Goal: Task Accomplishment & Management: Manage account settings

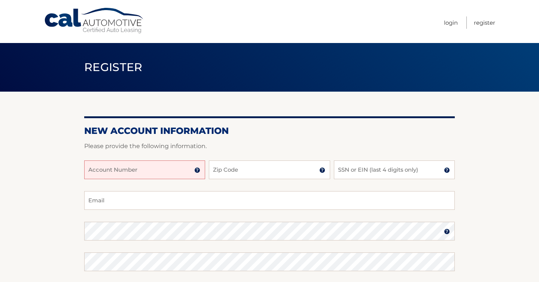
click at [155, 168] on input "Account Number" at bounding box center [144, 170] width 121 height 19
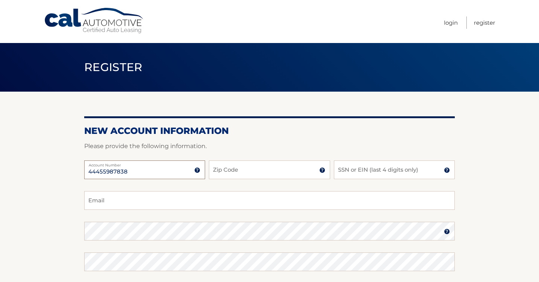
type input "44455987838"
type input "10601"
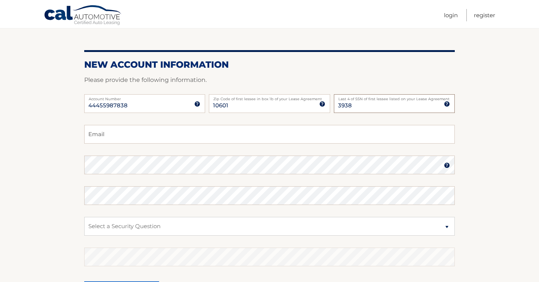
scroll to position [107, 0]
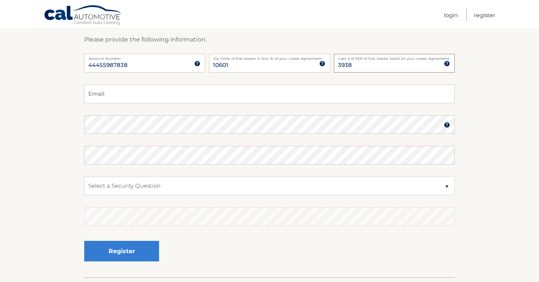
type input "3938"
click at [149, 93] on input "Email" at bounding box center [269, 94] width 371 height 19
type input "[EMAIL_ADDRESS][DOMAIN_NAME]"
click at [47, 143] on section "New Account Information Please provide the following information. 44455987838 A…" at bounding box center [269, 131] width 539 height 292
click at [273, 183] on select "Select a Security Question What was the name of your elementary school? What is…" at bounding box center [269, 186] width 371 height 19
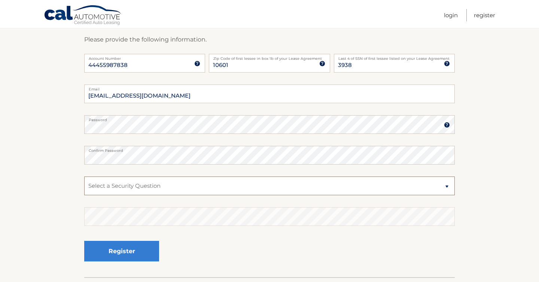
select select "2"
click at [84, 177] on select "Select a Security Question What was the name of your elementary school? What is…" at bounding box center [269, 186] width 371 height 19
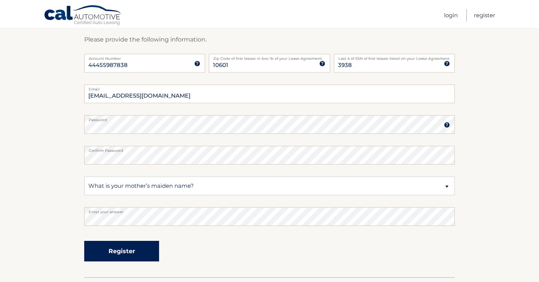
click at [143, 253] on button "Register" at bounding box center [121, 251] width 75 height 21
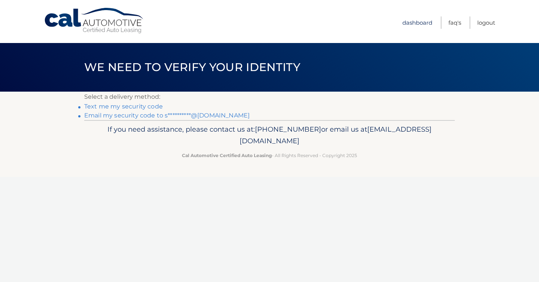
click at [407, 20] on link "Dashboard" at bounding box center [417, 22] width 30 height 12
click at [142, 116] on link "**********" at bounding box center [166, 115] width 165 height 7
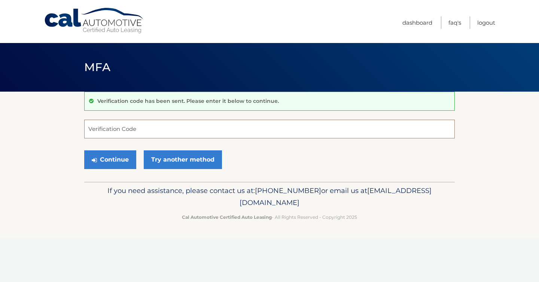
paste input "424855"
type input "424855"
click at [114, 156] on button "Continue" at bounding box center [110, 159] width 52 height 19
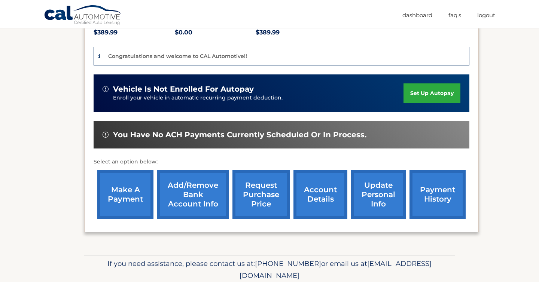
scroll to position [171, 0]
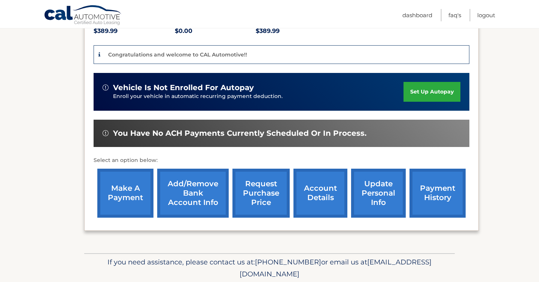
click at [308, 192] on link "account details" at bounding box center [320, 193] width 54 height 49
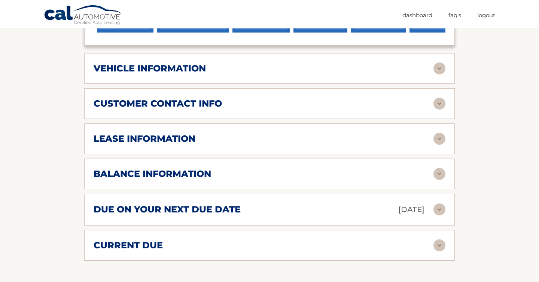
scroll to position [340, 0]
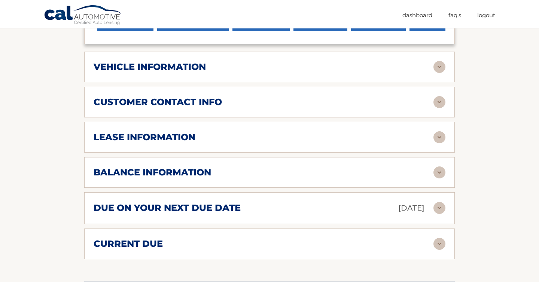
click at [439, 64] on img at bounding box center [439, 67] width 12 height 12
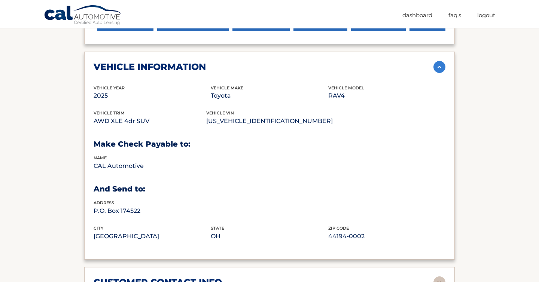
click at [439, 64] on img at bounding box center [439, 67] width 12 height 12
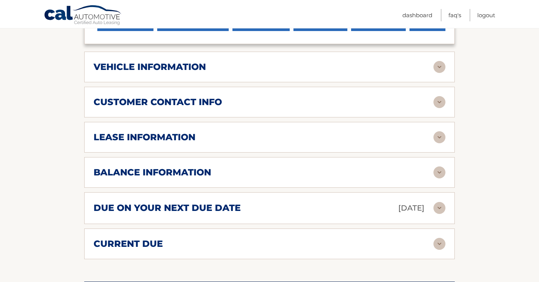
click at [434, 98] on img at bounding box center [439, 102] width 12 height 12
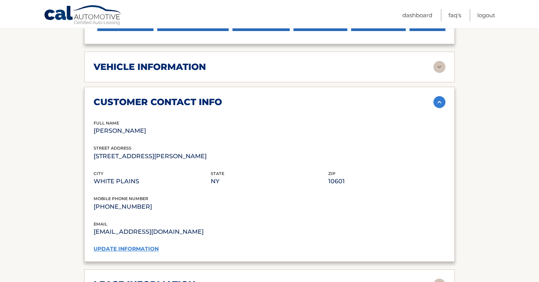
click at [434, 98] on img at bounding box center [439, 102] width 12 height 12
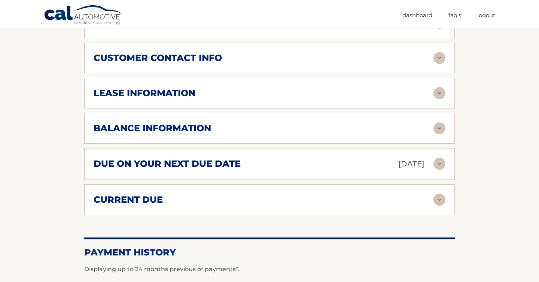
scroll to position [387, 0]
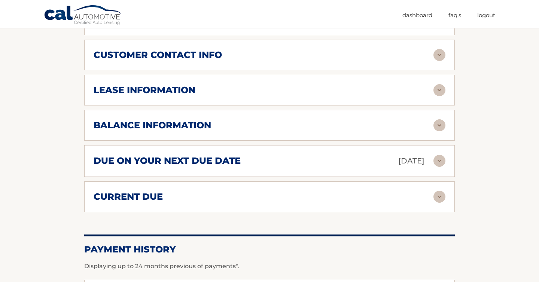
click at [439, 86] on img at bounding box center [439, 90] width 12 height 12
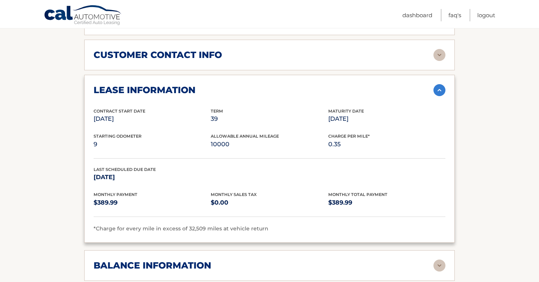
click at [439, 86] on img at bounding box center [439, 90] width 12 height 12
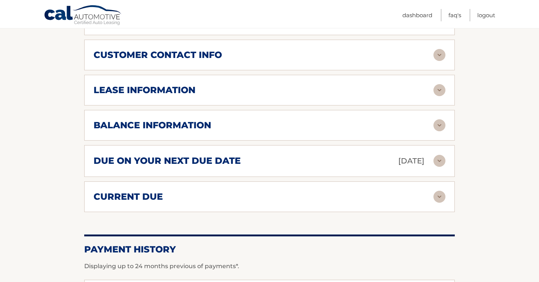
click at [439, 86] on img at bounding box center [439, 90] width 12 height 12
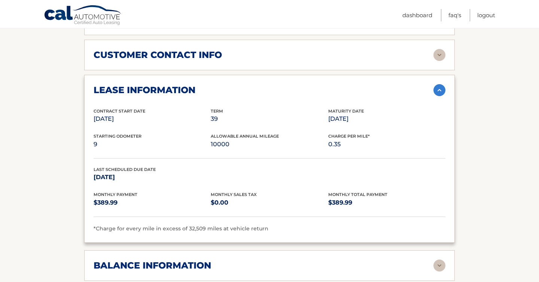
click at [440, 92] on img at bounding box center [439, 90] width 12 height 12
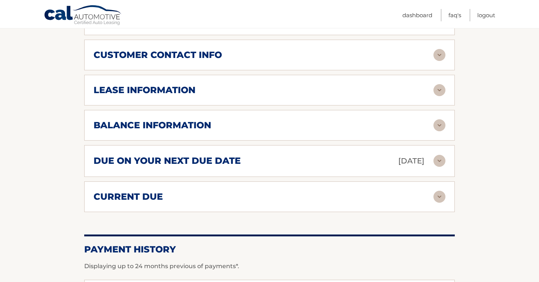
click at [441, 116] on div "balance information Payments Received 1 Payments Remaining 38 Next Payment will…" at bounding box center [269, 125] width 371 height 31
click at [441, 130] on img at bounding box center [439, 125] width 12 height 12
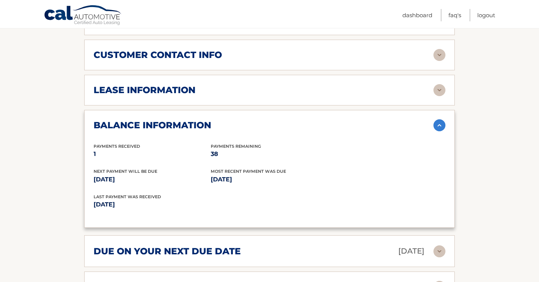
click at [441, 130] on img at bounding box center [439, 125] width 12 height 12
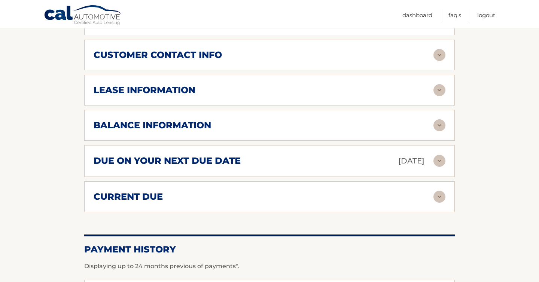
click at [441, 162] on img at bounding box center [439, 161] width 12 height 12
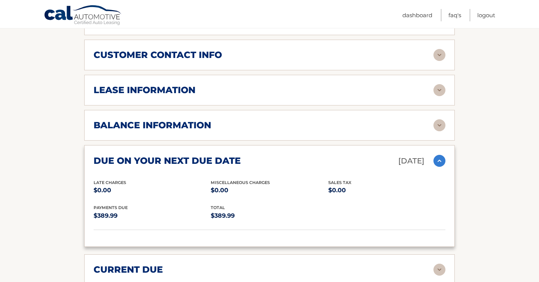
click at [441, 162] on img at bounding box center [439, 161] width 12 height 12
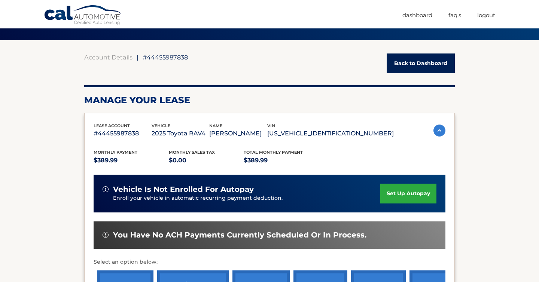
scroll to position [64, 0]
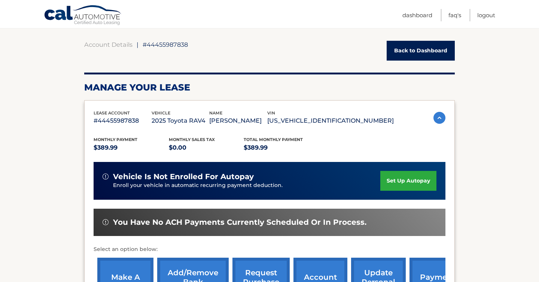
click at [410, 175] on link "set up autopay" at bounding box center [408, 181] width 56 height 20
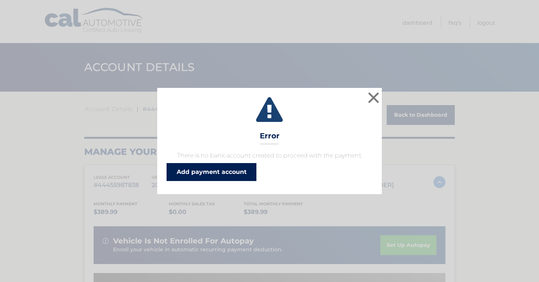
click at [237, 176] on link "Add payment account" at bounding box center [212, 172] width 90 height 18
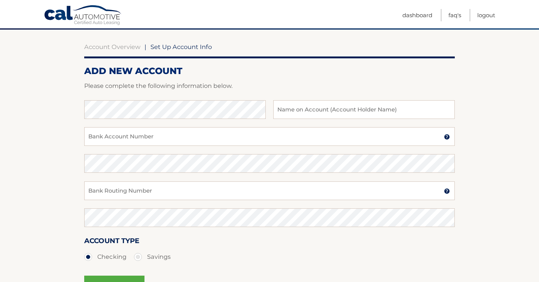
scroll to position [85, 0]
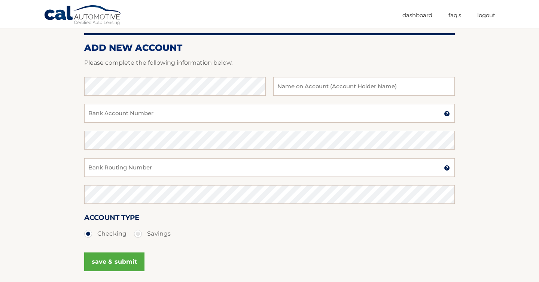
click at [202, 73] on div at bounding box center [269, 72] width 371 height 9
click at [308, 79] on input "text" at bounding box center [364, 86] width 182 height 19
type input "Shir Farkash"
click at [201, 118] on input "Bank Account Number" at bounding box center [269, 113] width 371 height 19
paste input "6891723758"
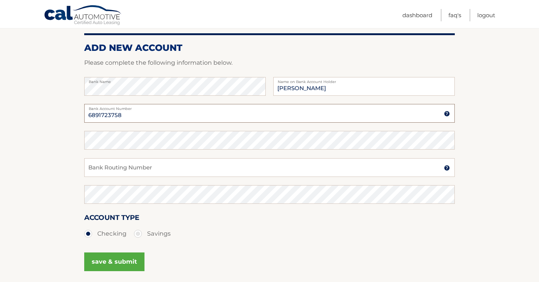
type input "6891723758"
click at [203, 167] on input "Bank Routing Number" at bounding box center [269, 167] width 371 height 19
paste input "121042882"
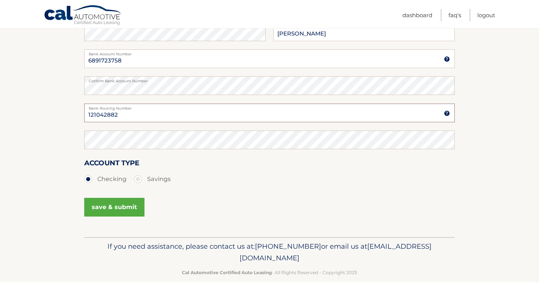
scroll to position [152, 0]
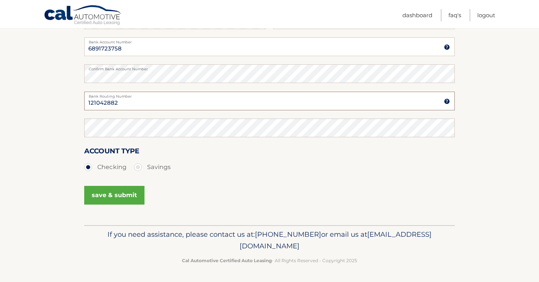
type input "121042882"
click at [121, 192] on button "save & submit" at bounding box center [114, 195] width 60 height 19
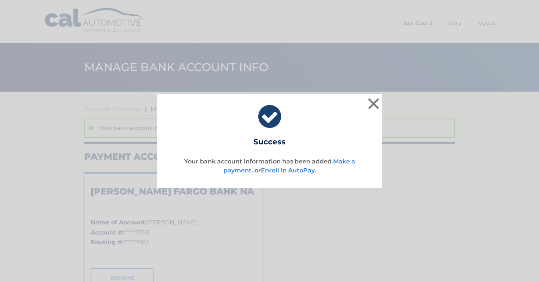
click at [294, 169] on link "Enroll In AutoPay" at bounding box center [288, 170] width 54 height 7
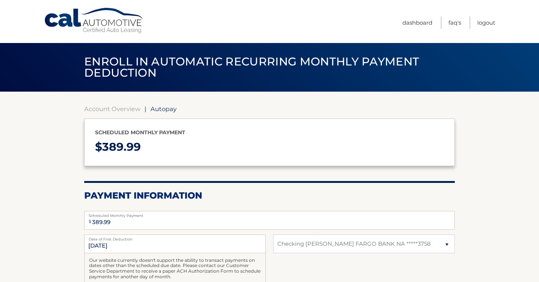
select select "ZGNmNDIxMjgtN2FjNS00NjdlLTg2NTUtYTg4ZDZjZjMzZTdm"
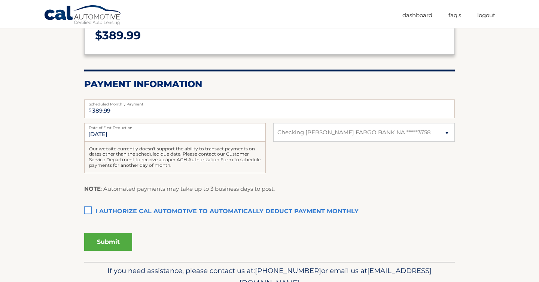
scroll to position [113, 0]
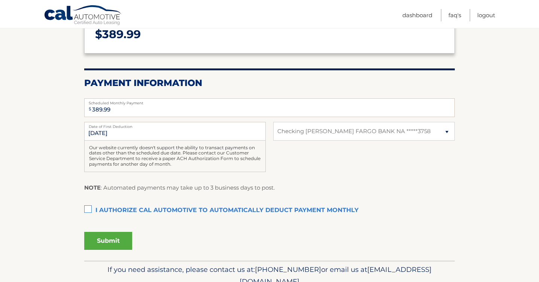
click at [88, 209] on label "I authorize cal automotive to automatically deduct payment monthly This checkbo…" at bounding box center [269, 210] width 371 height 15
click at [0, 0] on input "I authorize cal automotive to automatically deduct payment monthly This checkbo…" at bounding box center [0, 0] width 0 height 0
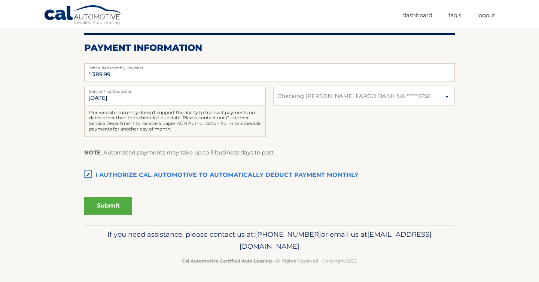
click at [117, 209] on button "Submit" at bounding box center [108, 206] width 48 height 18
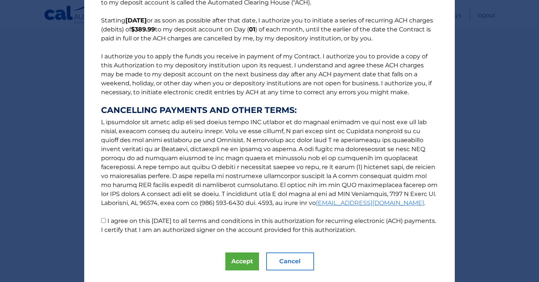
scroll to position [71, 0]
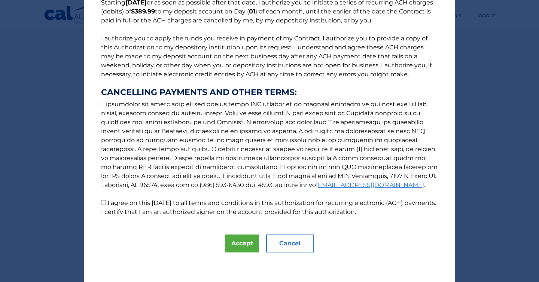
click at [107, 202] on label "I agree on this 08/26/2025 to all terms and conditions in this authorization fo…" at bounding box center [268, 207] width 335 height 16
click at [106, 202] on input "I agree on this 08/26/2025 to all terms and conditions in this authorization fo…" at bounding box center [103, 202] width 5 height 5
checkbox input "true"
click at [230, 249] on button "Accept" at bounding box center [242, 244] width 34 height 18
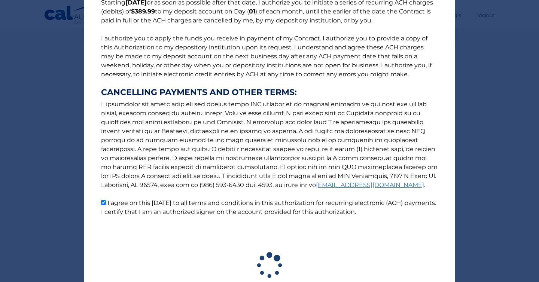
scroll to position [127, 0]
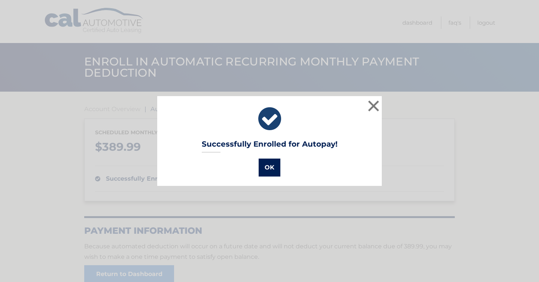
click at [269, 168] on button "OK" at bounding box center [270, 168] width 22 height 18
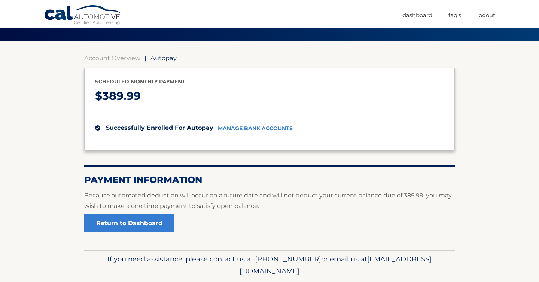
scroll to position [68, 0]
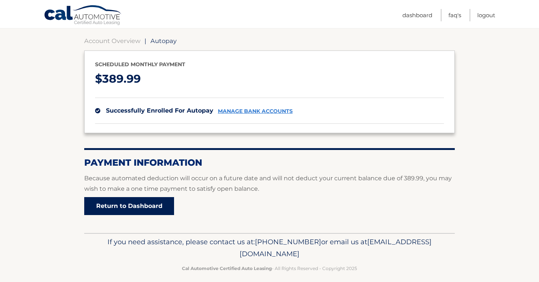
click at [156, 205] on link "Return to Dashboard" at bounding box center [129, 206] width 90 height 18
